Goal: Find specific page/section: Find specific page/section

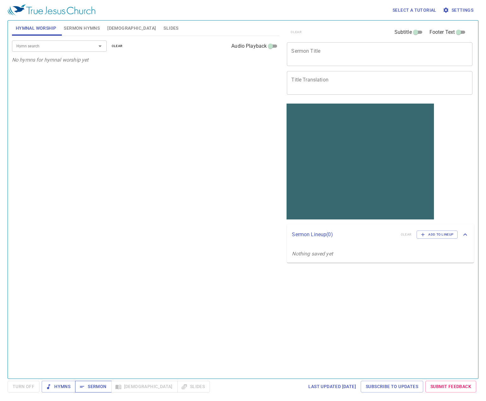
click at [97, 387] on span "Sermon" at bounding box center [93, 387] width 26 height 8
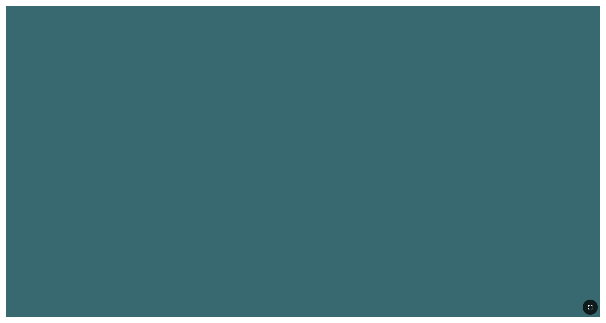
click at [404, 252] on icon "button" at bounding box center [591, 307] width 8 height 8
